Goal: Download file/media

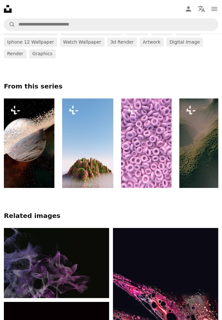
scroll to position [540, 0]
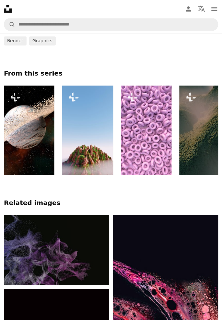
click at [193, 264] on img at bounding box center [165, 294] width 105 height 158
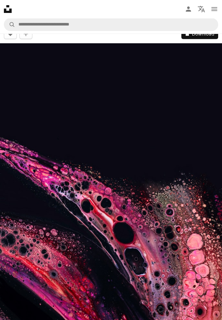
click at [189, 248] on img at bounding box center [111, 209] width 222 height 333
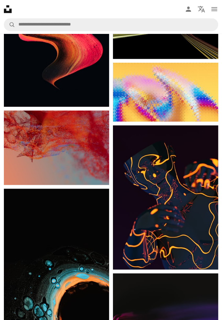
scroll to position [1055, 0]
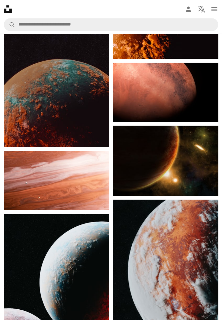
scroll to position [194, 0]
